Goal: Find specific page/section: Find specific page/section

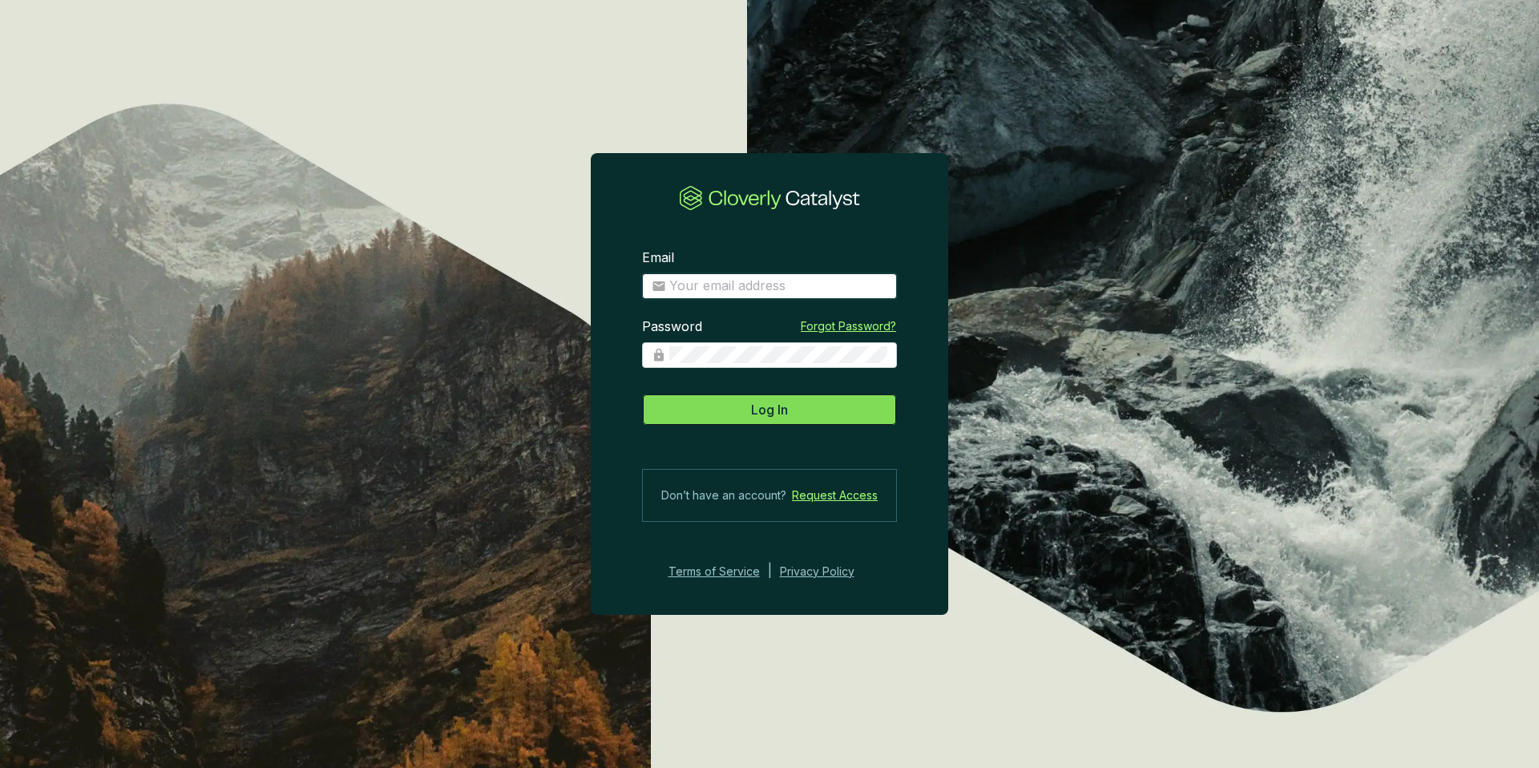
type input "mcasey@nativstate.com"
click at [718, 404] on button "Log In" at bounding box center [769, 409] width 255 height 32
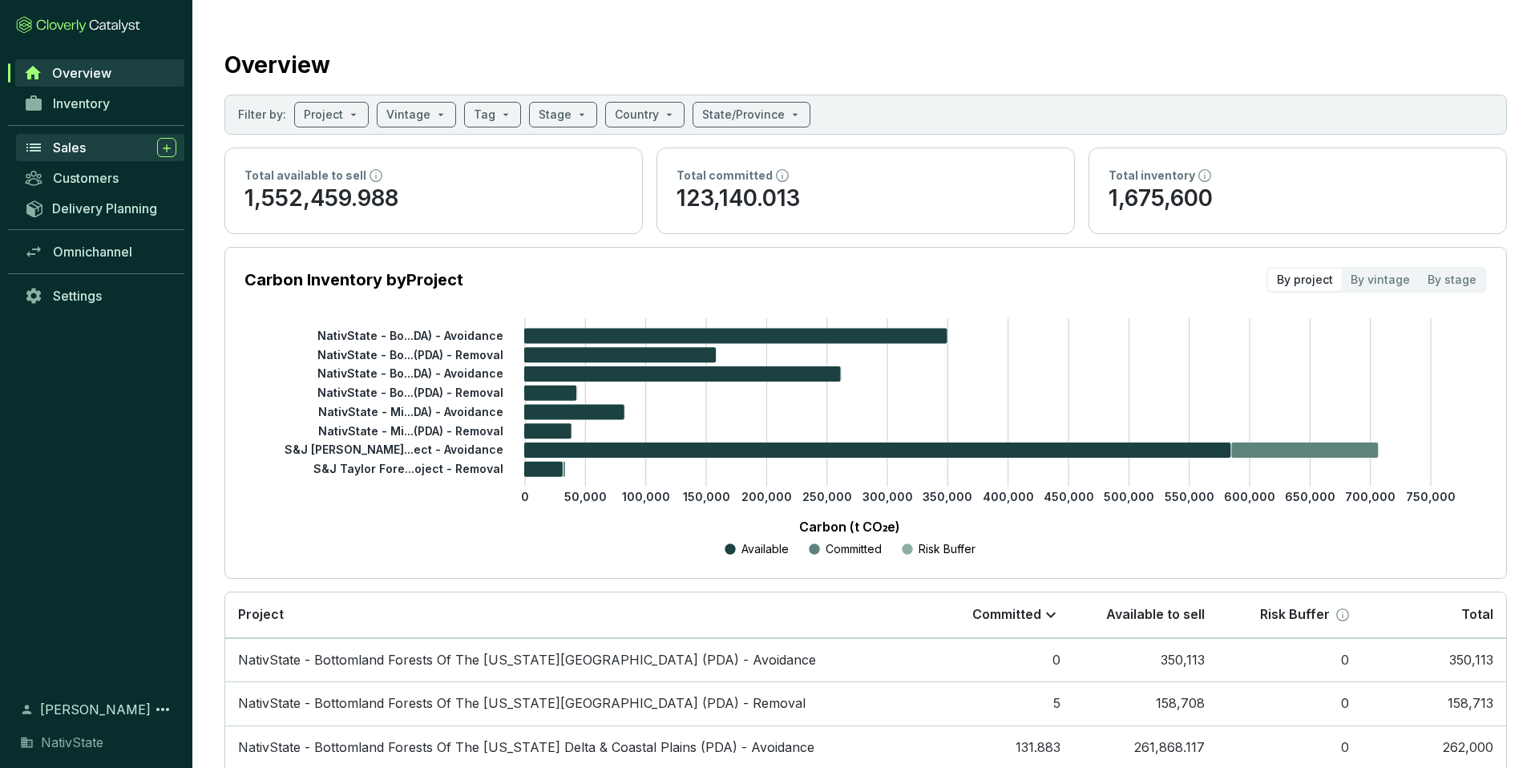
click at [87, 153] on div "Sales" at bounding box center [114, 147] width 123 height 19
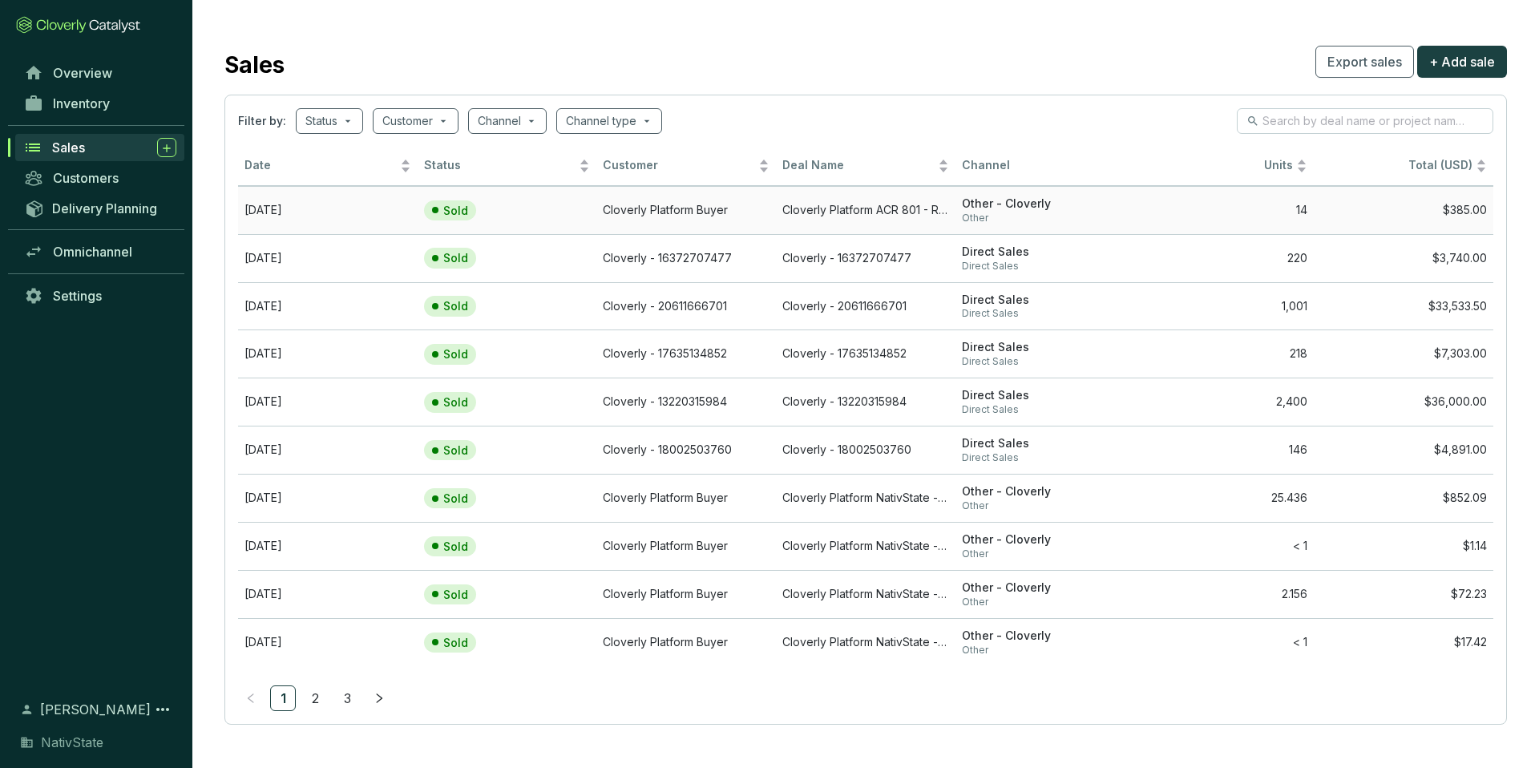
click at [278, 207] on td "Sep 09 2025" at bounding box center [327, 210] width 179 height 48
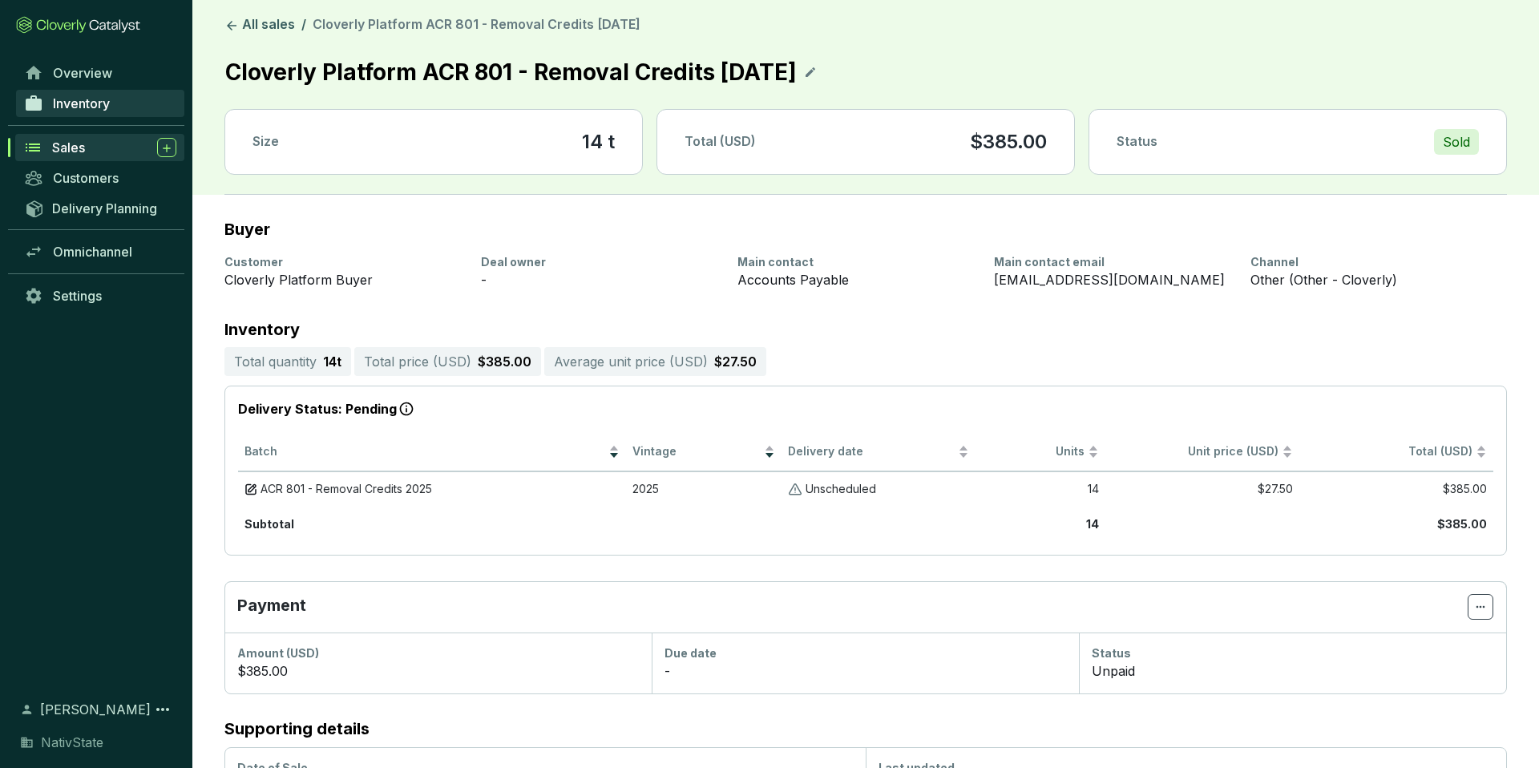
click at [106, 104] on span "Inventory" at bounding box center [81, 103] width 57 height 16
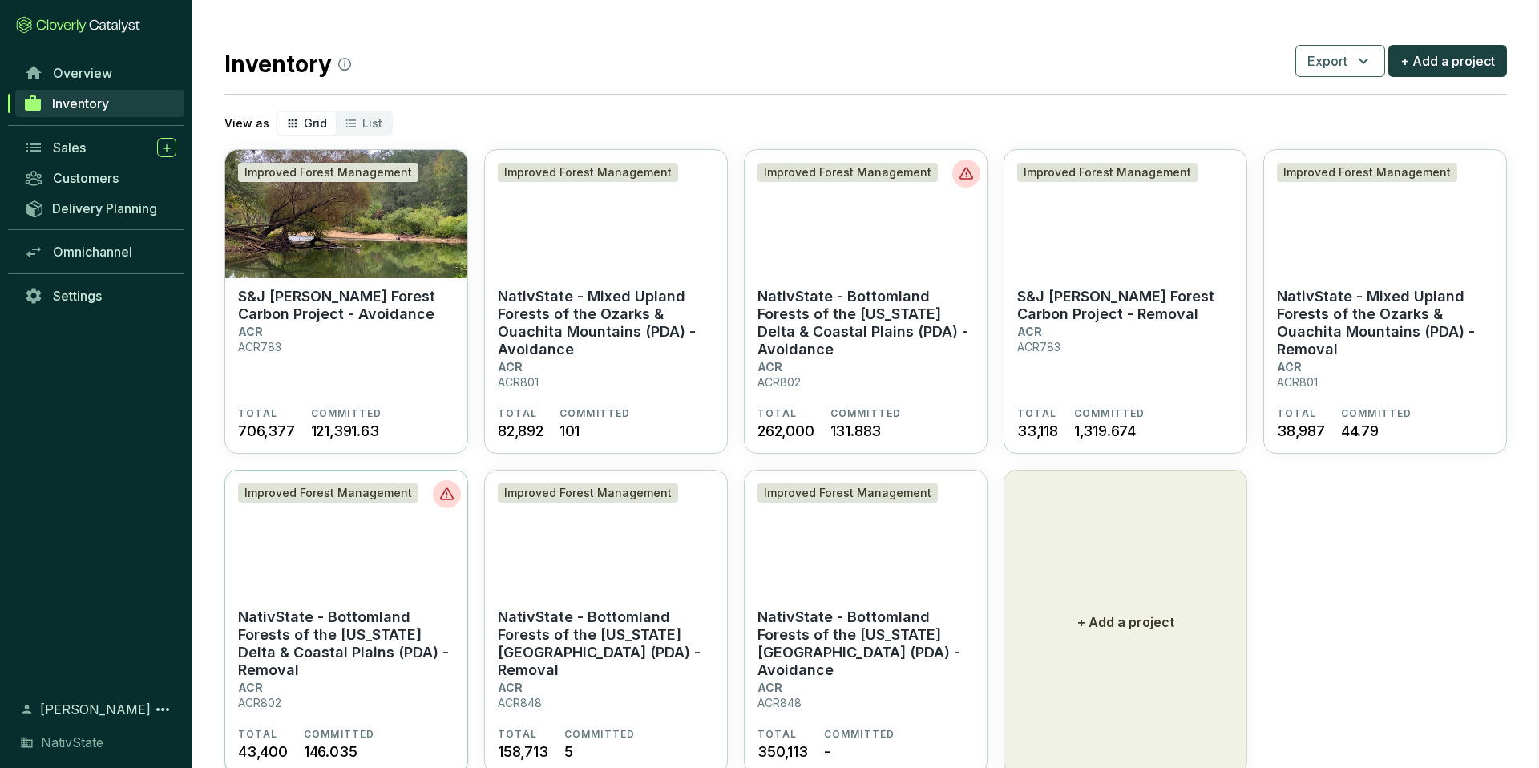
scroll to position [49, 0]
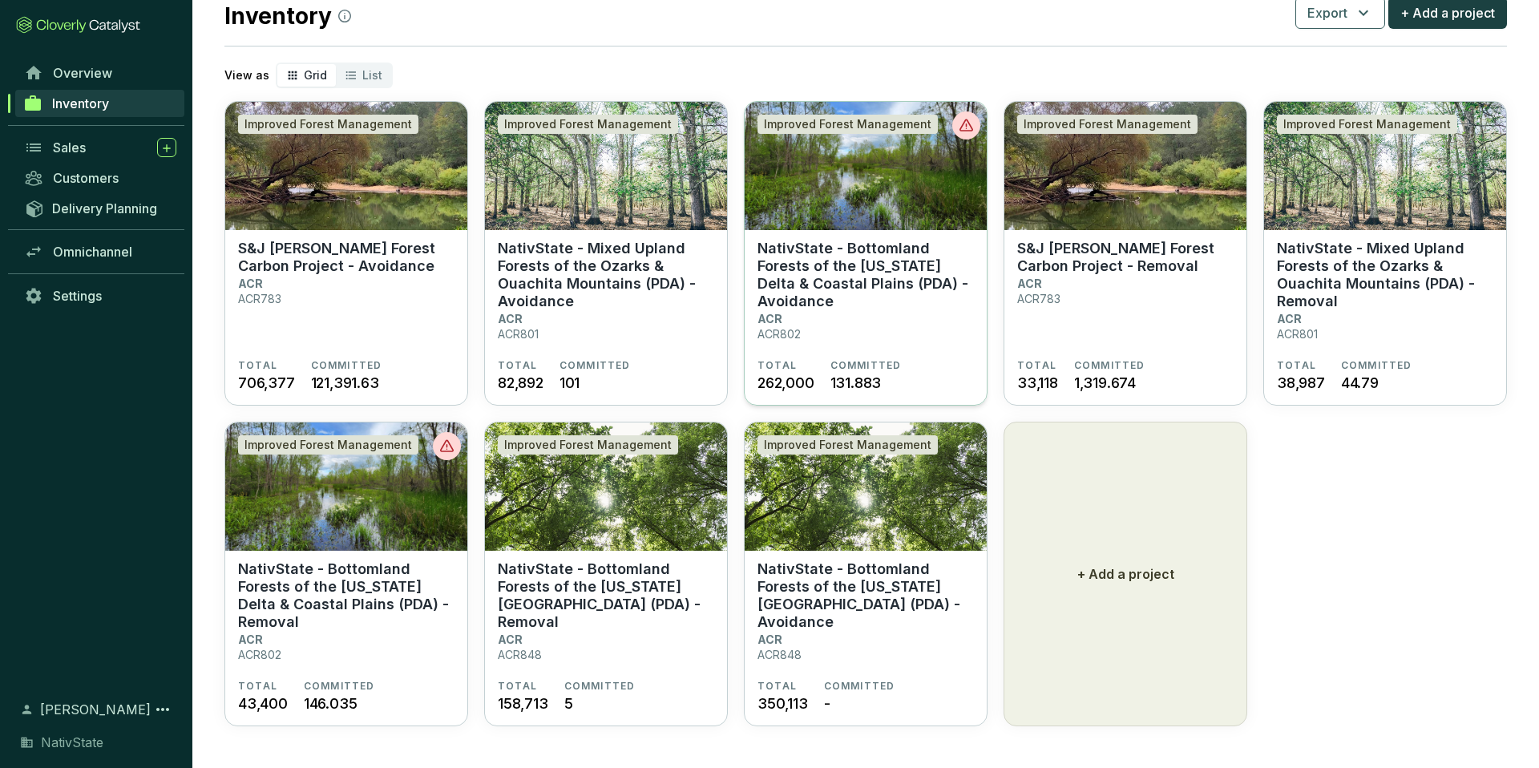
click at [865, 280] on p "NativState - Bottomland Forests of the [US_STATE] Delta & Coastal Plains (PDA) …" at bounding box center [865, 275] width 216 height 71
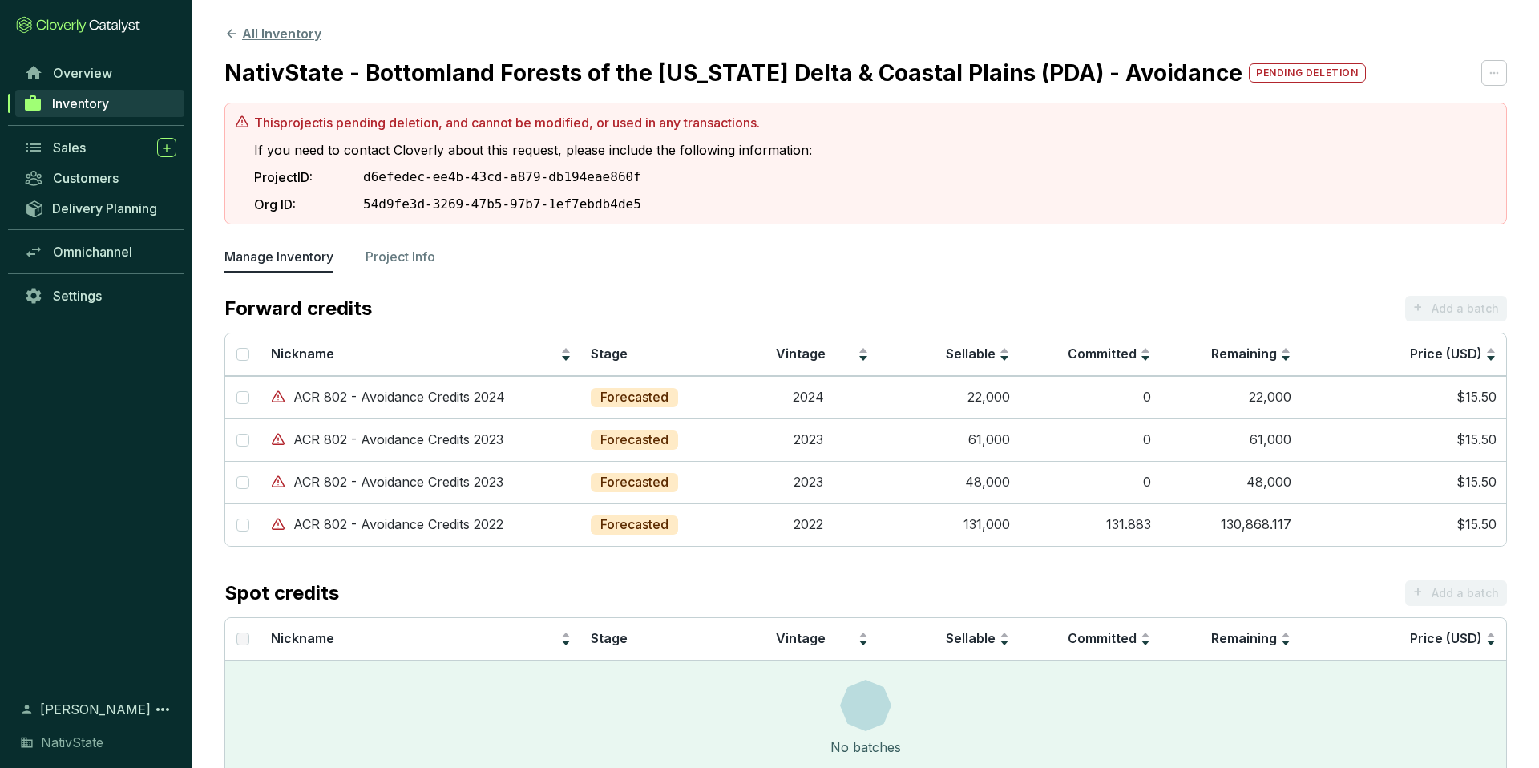
click at [272, 37] on button "All Inventory" at bounding box center [272, 33] width 97 height 19
